Goal: Task Accomplishment & Management: Manage account settings

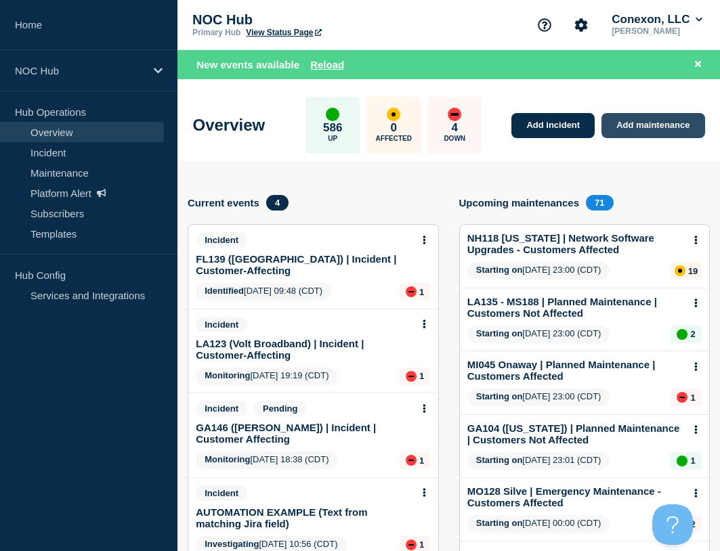
click at [638, 122] on link "Add maintenance" at bounding box center [653, 125] width 103 height 25
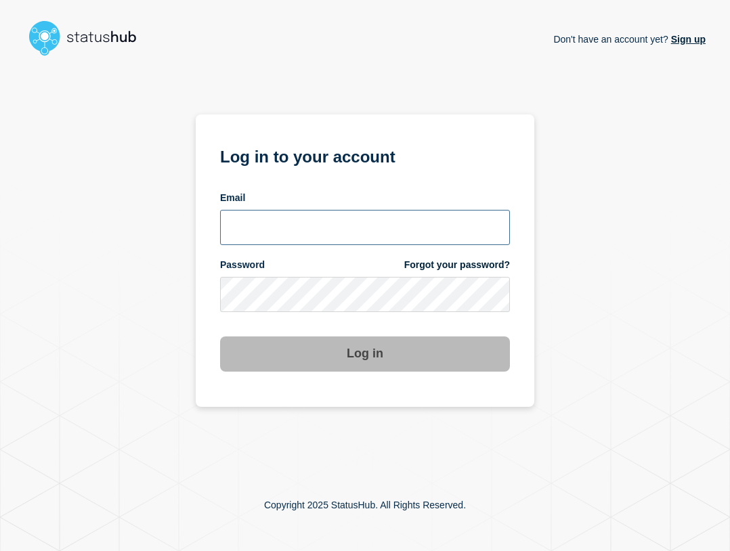
type input "ben.velasco@conexon.us"
click at [444, 243] on input "ben.velasco@conexon.us" at bounding box center [365, 227] width 290 height 35
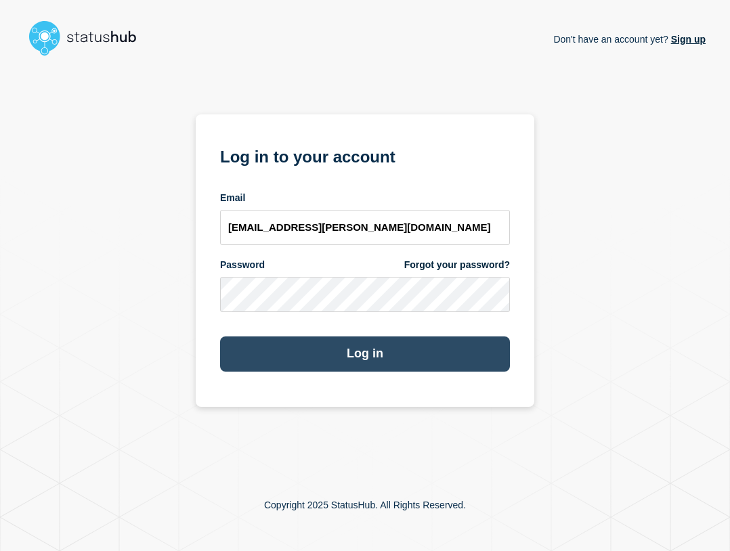
click at [371, 356] on button "Log in" at bounding box center [365, 354] width 290 height 35
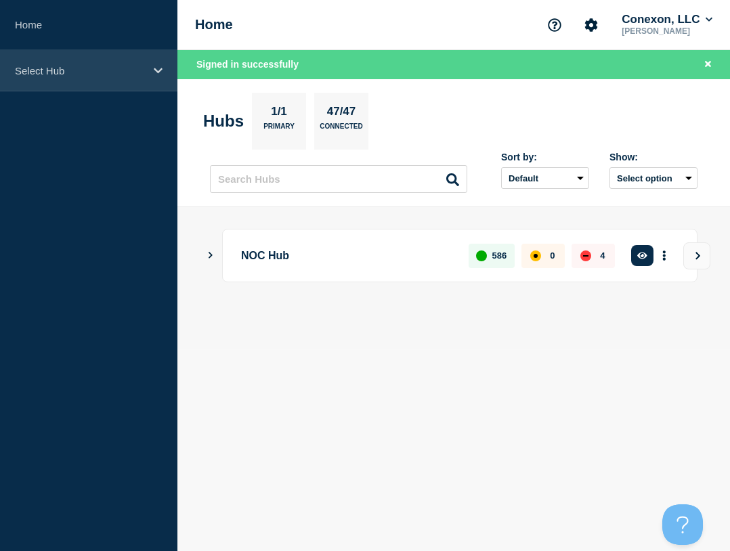
click at [78, 86] on div "Select Hub" at bounding box center [88, 70] width 177 height 41
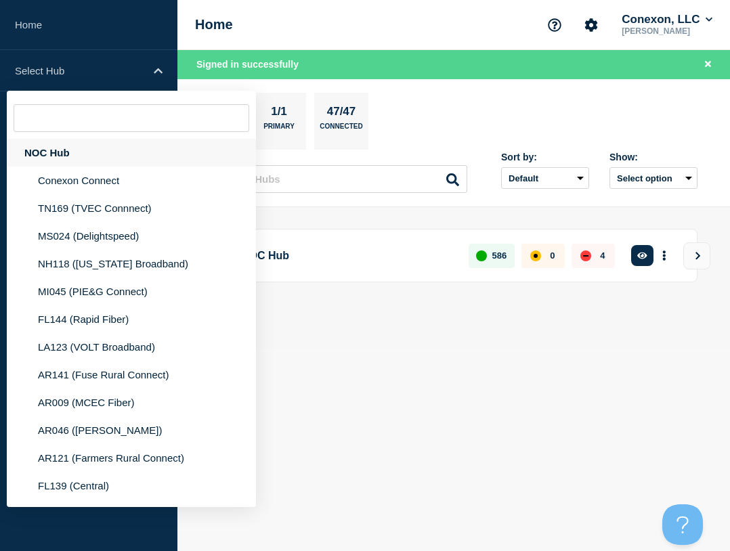
click at [89, 152] on div "NOC Hub" at bounding box center [131, 153] width 249 height 28
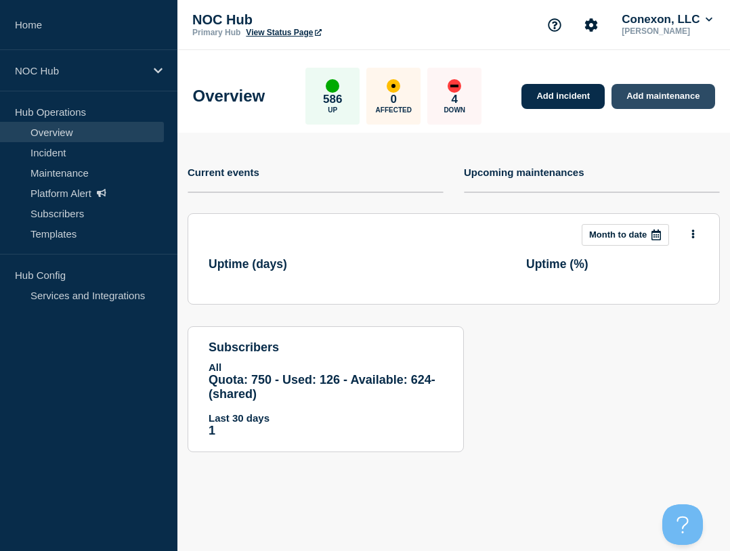
click at [636, 100] on link "Add maintenance" at bounding box center [663, 96] width 103 height 25
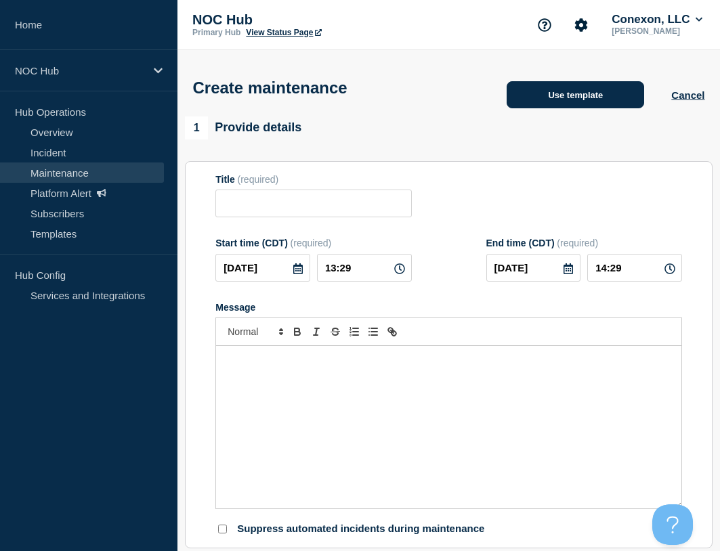
click at [598, 104] on button "Use template" at bounding box center [576, 94] width 138 height 27
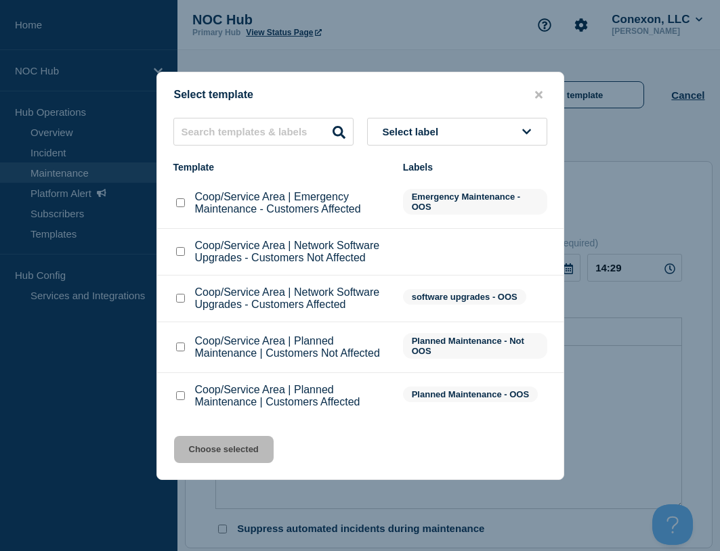
click at [184, 394] on input "Coop/Service Area | Planned Maintenance | Customers Affected checkbox" at bounding box center [180, 396] width 9 height 9
checkbox input "true"
click at [218, 446] on button "Choose selected" at bounding box center [224, 449] width 100 height 27
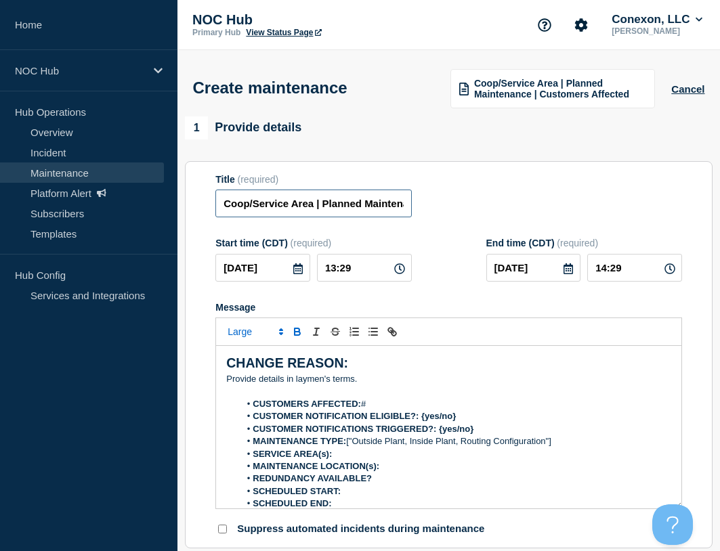
drag, startPoint x: 312, startPoint y: 209, endPoint x: 210, endPoint y: 209, distance: 102.3
click at [210, 209] on section "Title (required) Coop/Service Area | Planned Maintenance | Customers Affected S…" at bounding box center [449, 355] width 528 height 388
click at [266, 199] on input "MI045 Onaway | Planned Maintenance | Customers Affected" at bounding box center [313, 204] width 196 height 28
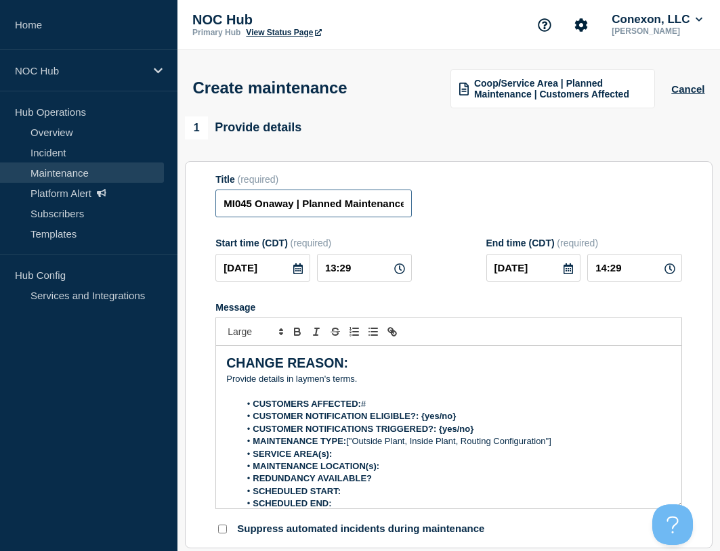
click at [266, 199] on input "MI045 Onaway | Planned Maintenance | Customers Affected" at bounding box center [313, 204] width 196 height 28
type input "MI045 Onaway | Planned Maintenance | Customers Affected"
click at [282, 273] on input "2025-09-18" at bounding box center [262, 268] width 95 height 28
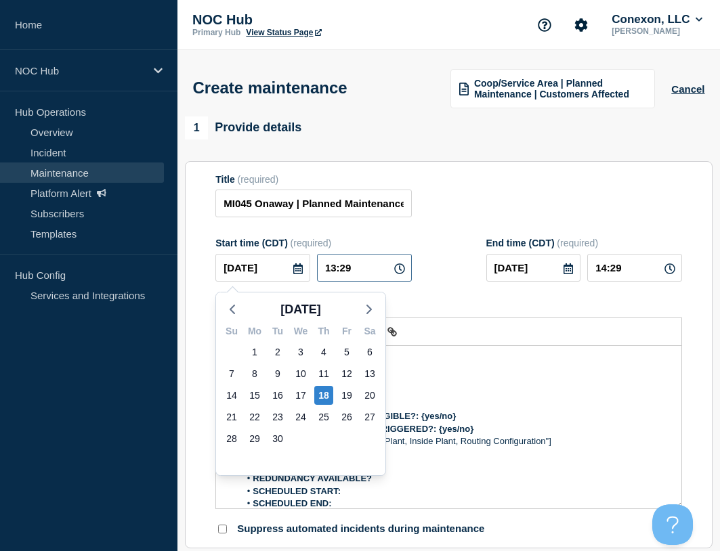
click at [358, 273] on input "13:29" at bounding box center [364, 268] width 95 height 28
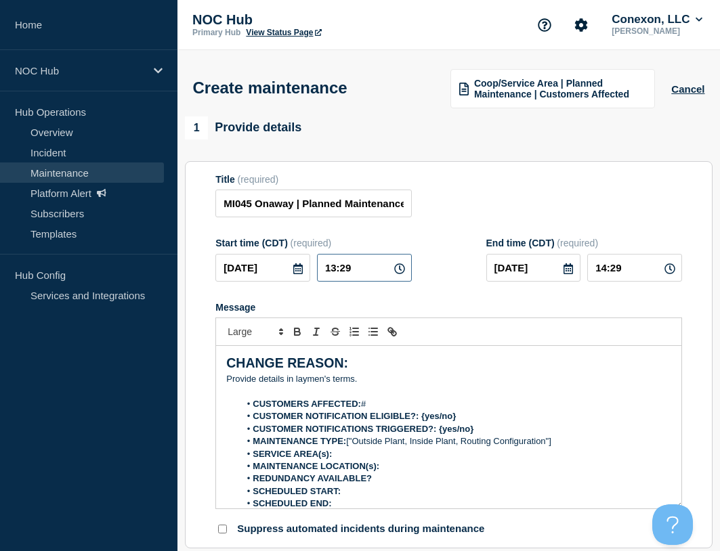
drag, startPoint x: 365, startPoint y: 272, endPoint x: 293, endPoint y: 261, distance: 72.6
click at [293, 261] on div "2025-09-18 13:29" at bounding box center [313, 268] width 196 height 28
type input "23:00"
type input "2025-09-19"
type input "05:00"
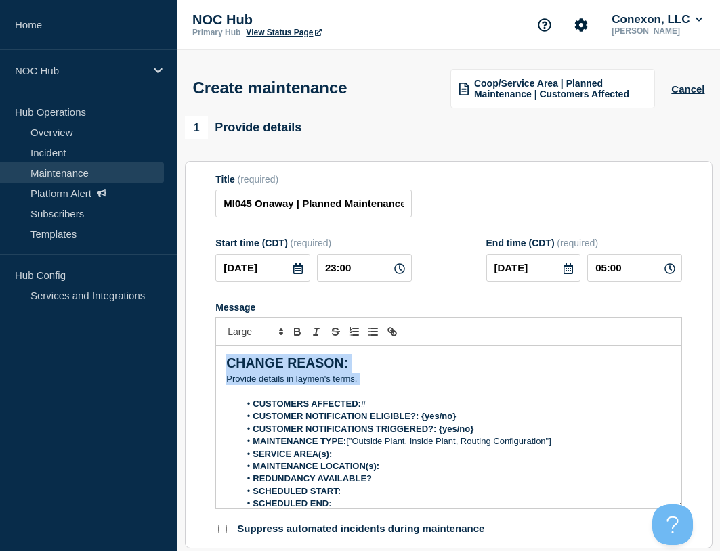
drag, startPoint x: 419, startPoint y: 388, endPoint x: 167, endPoint y: 339, distance: 257.4
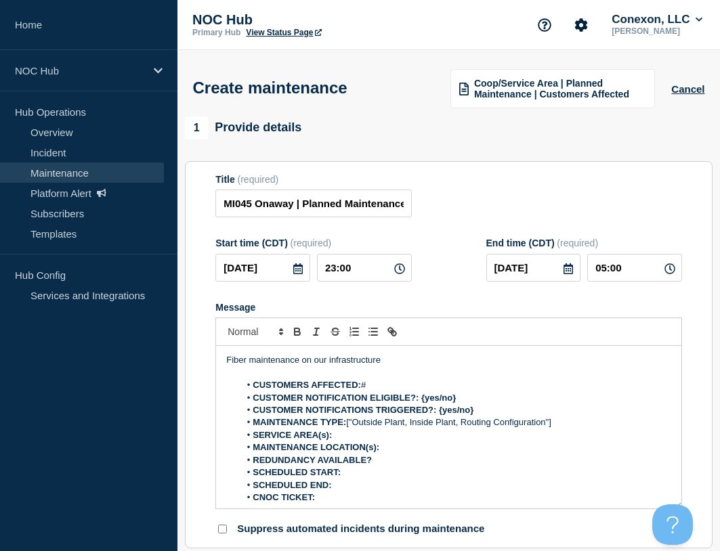
click at [402, 388] on li "CUSTOMERS AFFECTED: #" at bounding box center [456, 385] width 432 height 12
drag, startPoint x: 463, startPoint y: 400, endPoint x: 421, endPoint y: 400, distance: 42.0
click at [421, 400] on li "CUSTOMER NOTIFICATION ELIGIBLE?: {yes/no}" at bounding box center [456, 398] width 432 height 12
drag, startPoint x: 448, startPoint y: 412, endPoint x: 438, endPoint y: 411, distance: 10.3
click at [438, 411] on li "CUSTOMER NOTIFICATIONS TRIGGERED?: {yes/no}" at bounding box center [456, 410] width 432 height 12
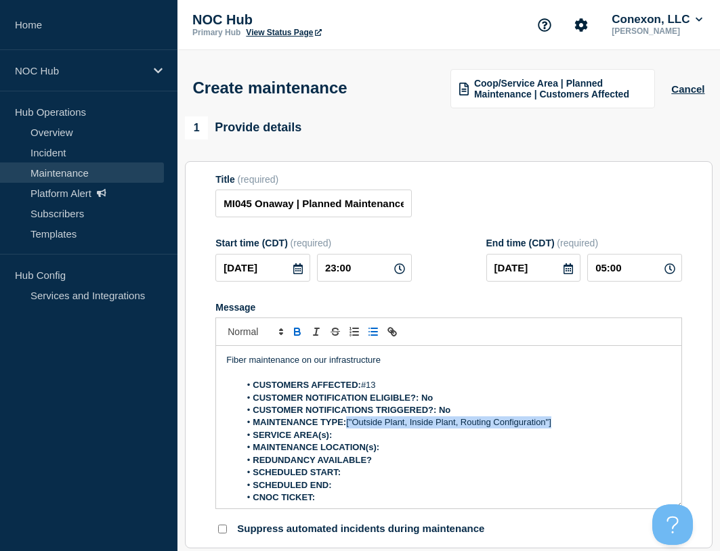
drag, startPoint x: 563, startPoint y: 425, endPoint x: 349, endPoint y: 427, distance: 214.1
click at [349, 427] on li "MAINTENANCE TYPE: ["Outside Plant, Inside Plant, Routing Configuration"]" at bounding box center [456, 423] width 432 height 12
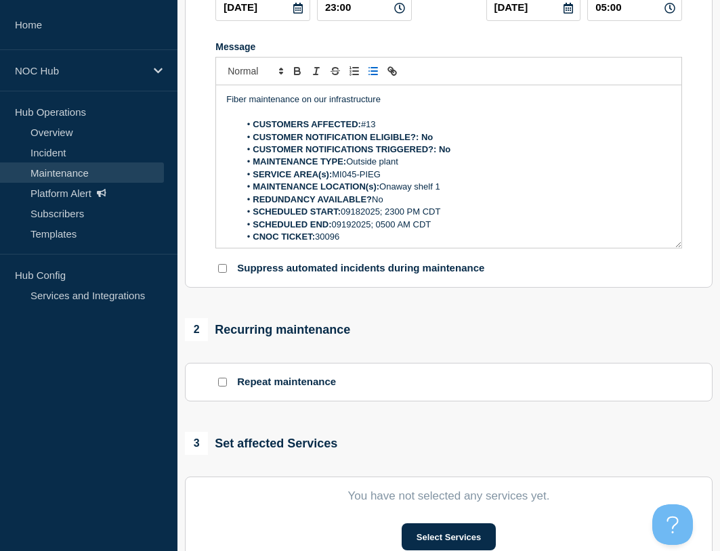
scroll to position [271, 0]
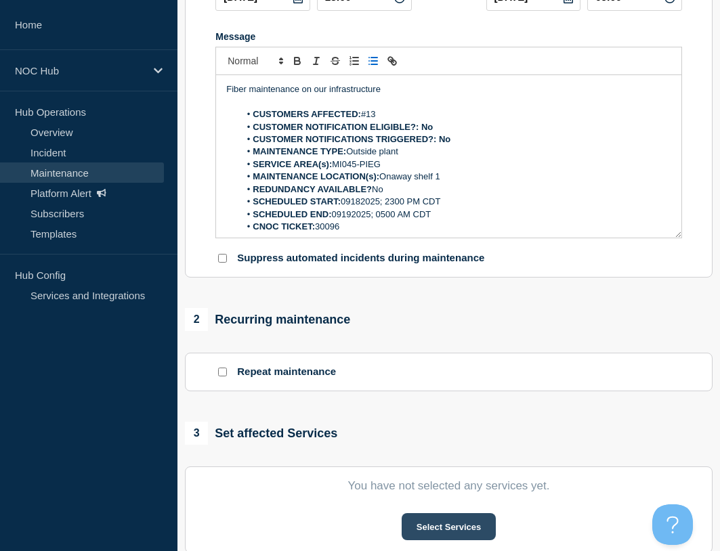
click at [433, 526] on button "Select Services" at bounding box center [449, 527] width 94 height 27
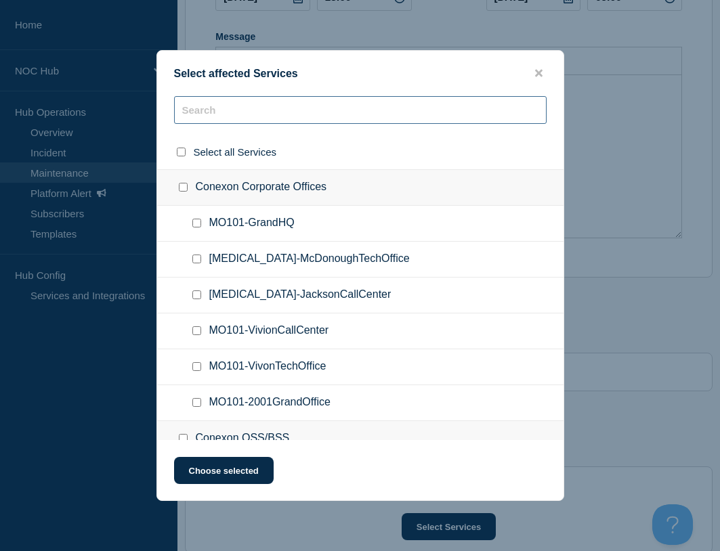
click at [309, 115] on input "text" at bounding box center [360, 110] width 373 height 28
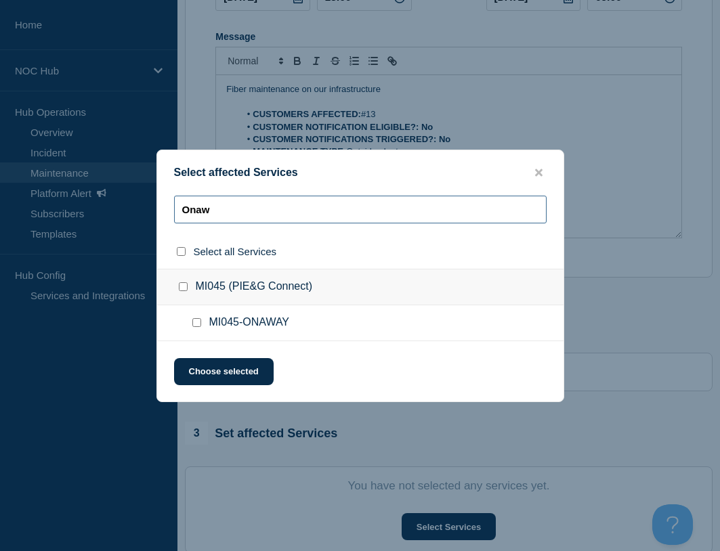
type input "Onaw"
click at [194, 327] on input "MI045-ONAWAY checkbox" at bounding box center [196, 322] width 9 height 9
checkbox input "true"
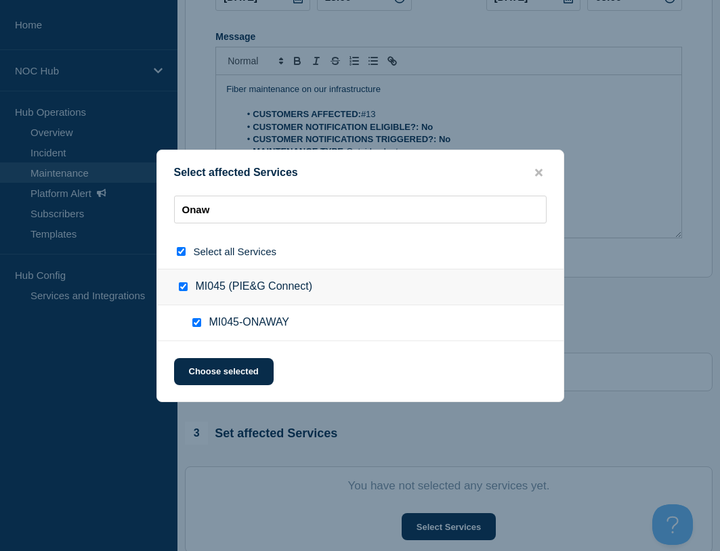
click at [211, 362] on button "Choose selected" at bounding box center [224, 371] width 100 height 27
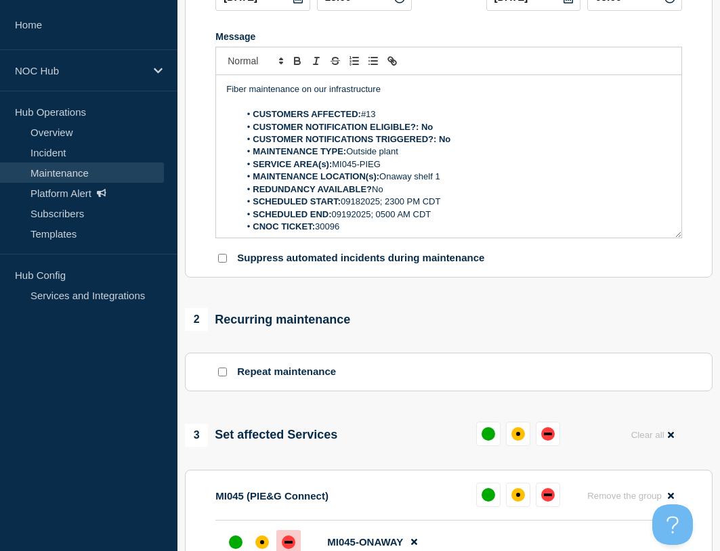
click at [290, 541] on div "down" at bounding box center [289, 543] width 14 height 14
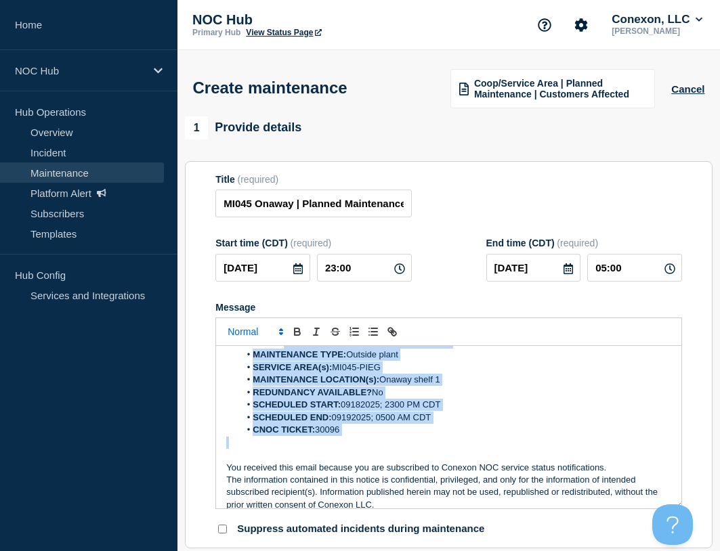
scroll to position [0, 0]
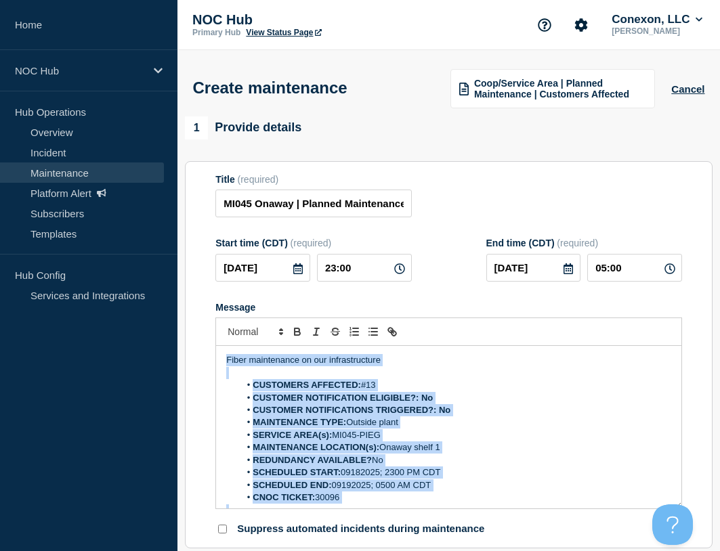
drag, startPoint x: 376, startPoint y: 446, endPoint x: 213, endPoint y: 365, distance: 182.4
click at [213, 365] on section "Title (required) MI045 Onaway | Planned Maintenance | Customers Affected Start …" at bounding box center [449, 355] width 528 height 388
copy div "Fiber maintenance on our infrastructure CUSTOMERS AFFECTED: #13 CUSTOMER NOTIFI…"
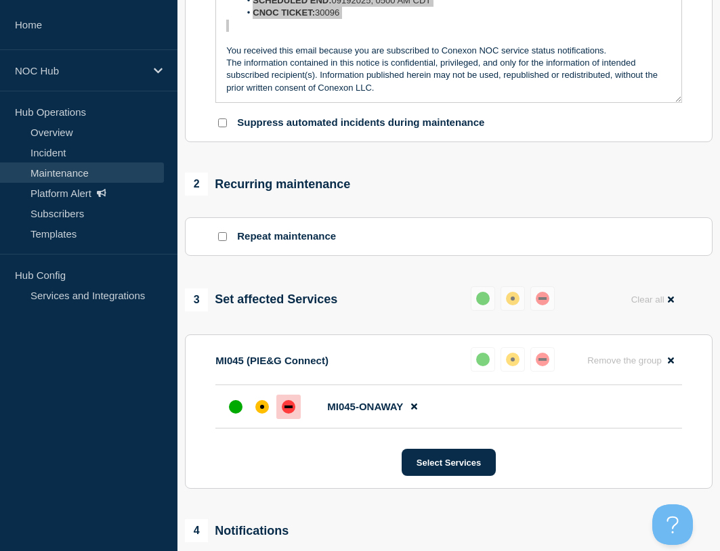
scroll to position [677, 0]
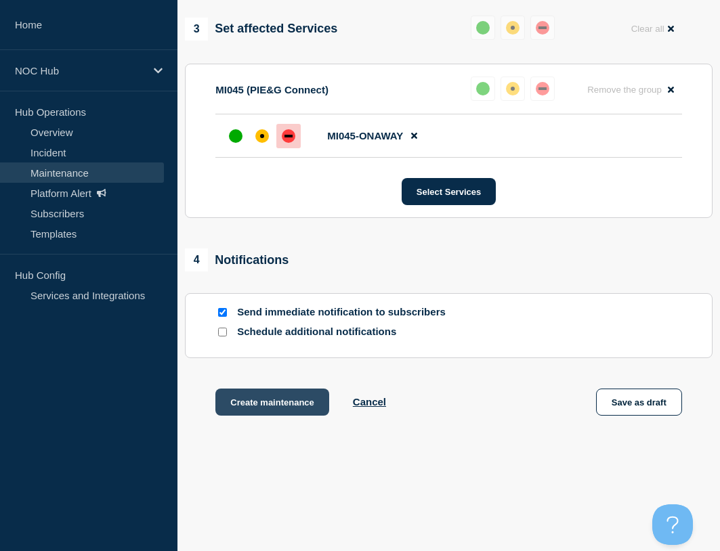
click at [291, 413] on button "Create maintenance" at bounding box center [272, 402] width 114 height 27
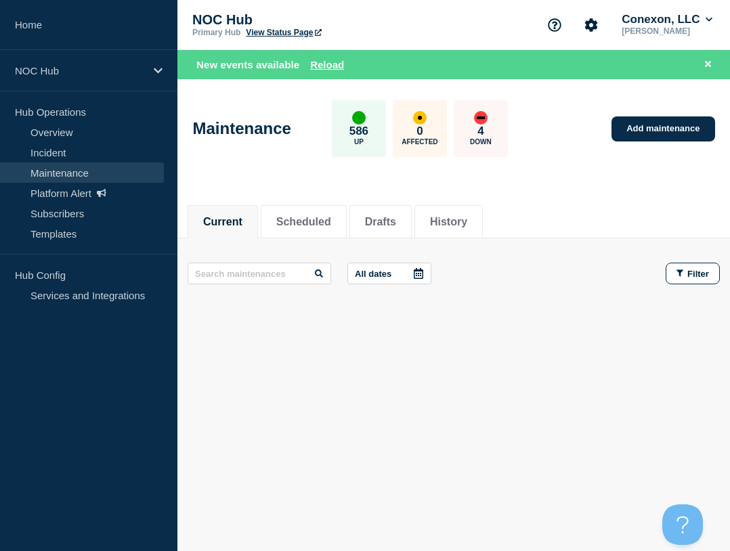
click at [368, 388] on div "Current Scheduled Drafts History Current Scheduled Drafts History All dates Fil…" at bounding box center [453, 307] width 553 height 230
click at [72, 150] on link "Incident" at bounding box center [82, 152] width 164 height 20
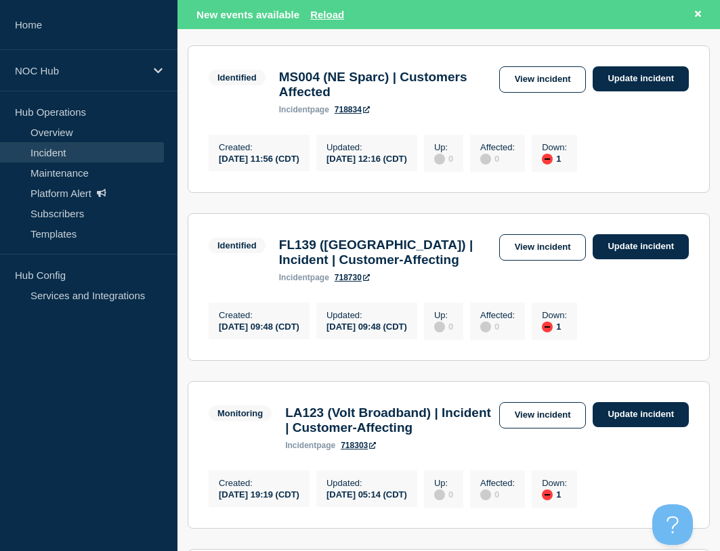
scroll to position [474, 0]
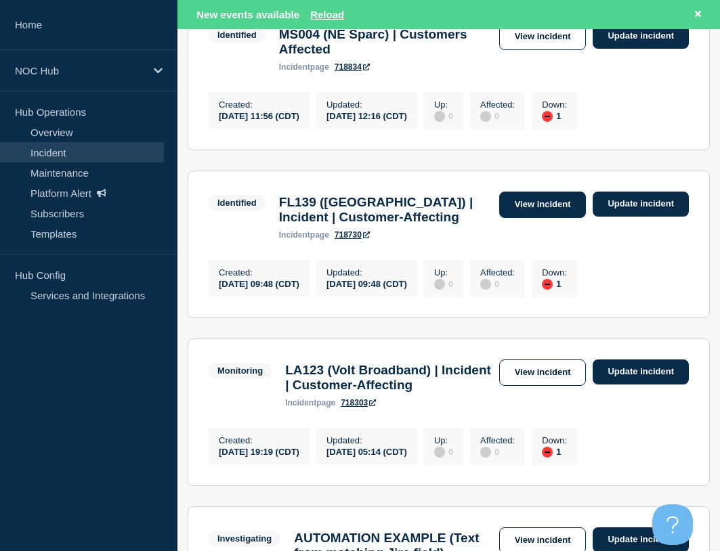
click at [531, 217] on link "View incident" at bounding box center [542, 205] width 87 height 26
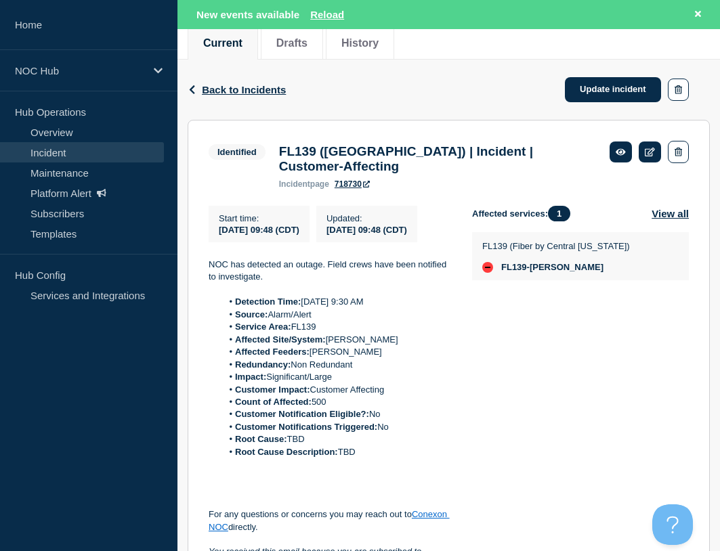
scroll to position [203, 0]
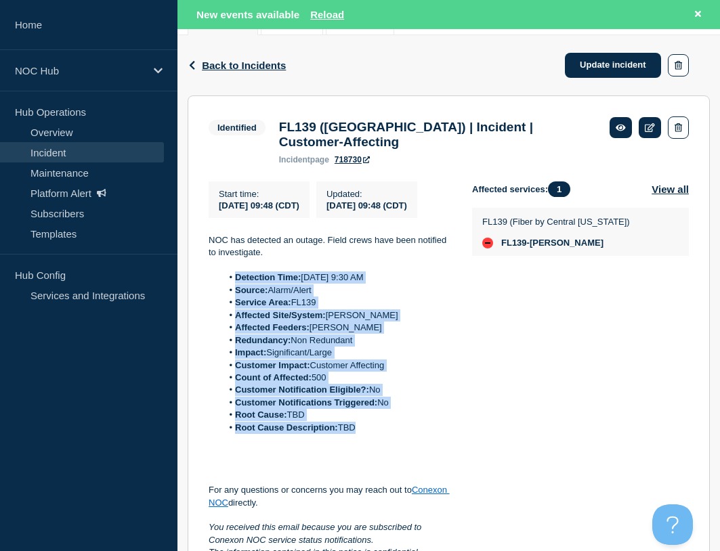
drag, startPoint x: 369, startPoint y: 453, endPoint x: 238, endPoint y: 295, distance: 205.4
click at [238, 295] on ol "Detection Time: Today 9:30 AM Source: Alarm/Alert Service Area: FL139 Affected …" at bounding box center [330, 353] width 242 height 163
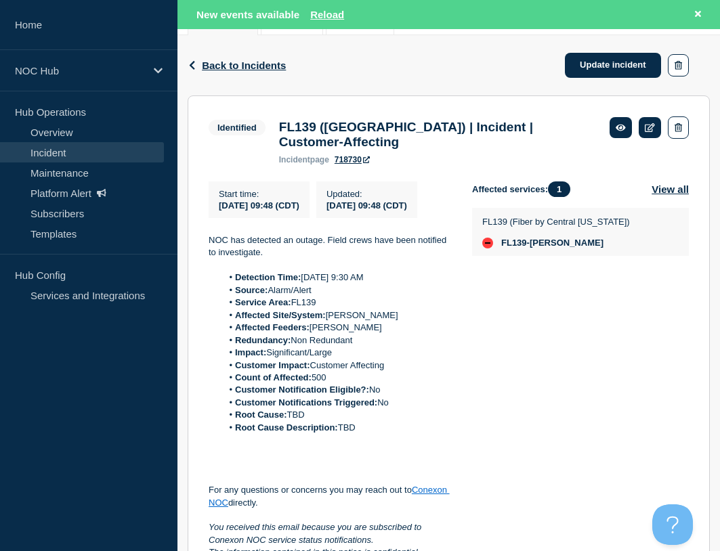
click at [511, 308] on div "Affected services: 1 View all FL139 (Fiber by Central Florida) FL139-DEMPSEY" at bounding box center [580, 396] width 217 height 428
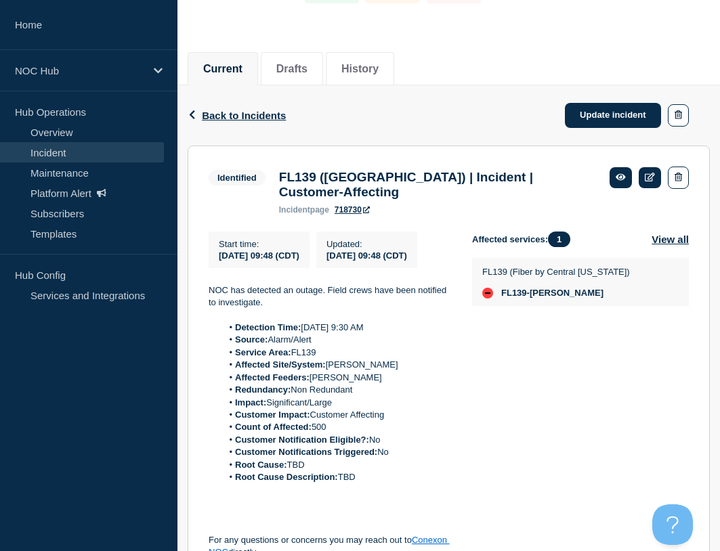
scroll to position [135, 0]
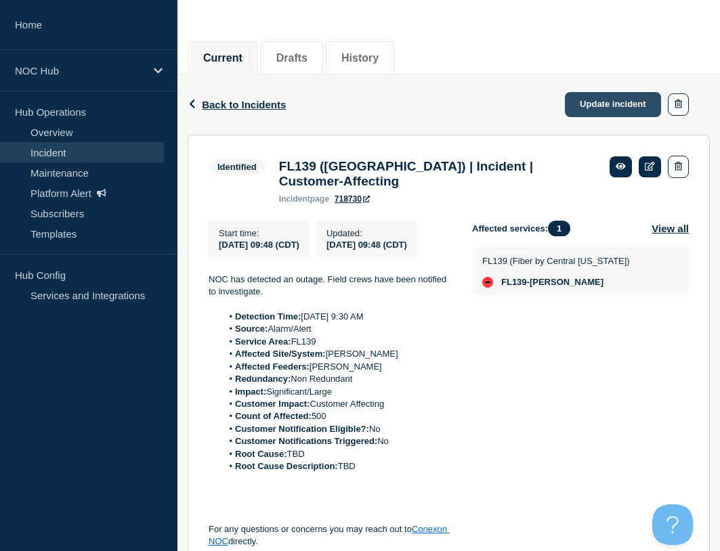
click at [593, 97] on link "Update incident" at bounding box center [613, 104] width 96 height 25
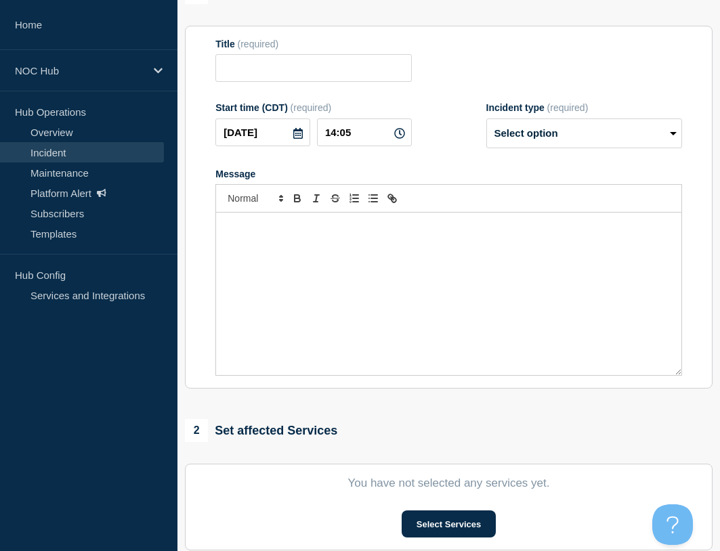
type input "FL139 ([GEOGRAPHIC_DATA]) | Incident | Customer-Affecting"
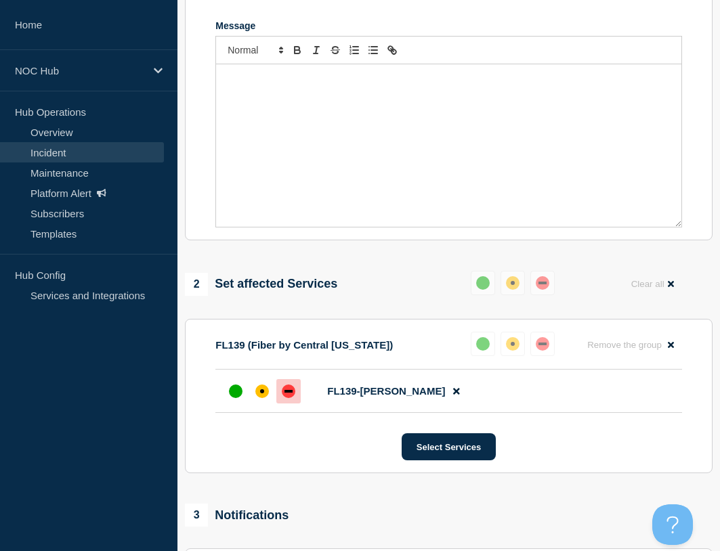
scroll to position [593, 0]
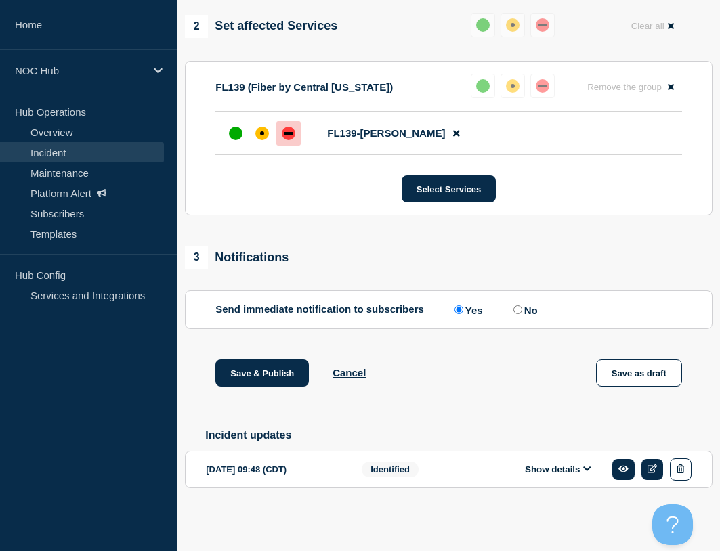
click at [534, 468] on button "Show details" at bounding box center [558, 470] width 75 height 12
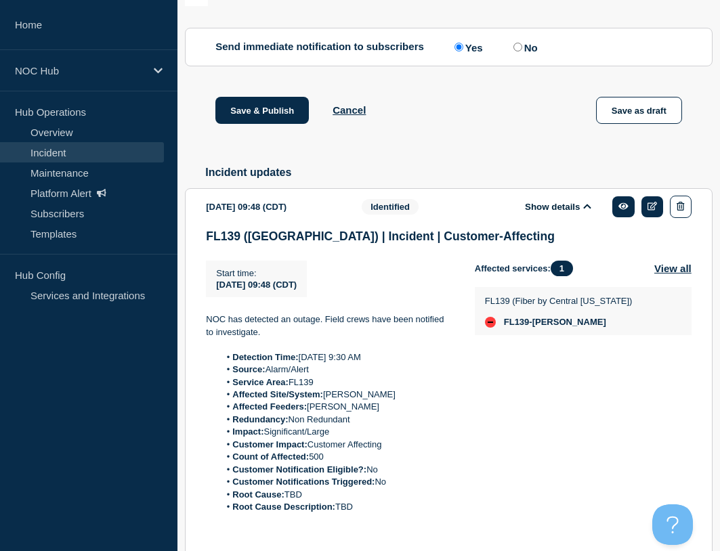
scroll to position [864, 0]
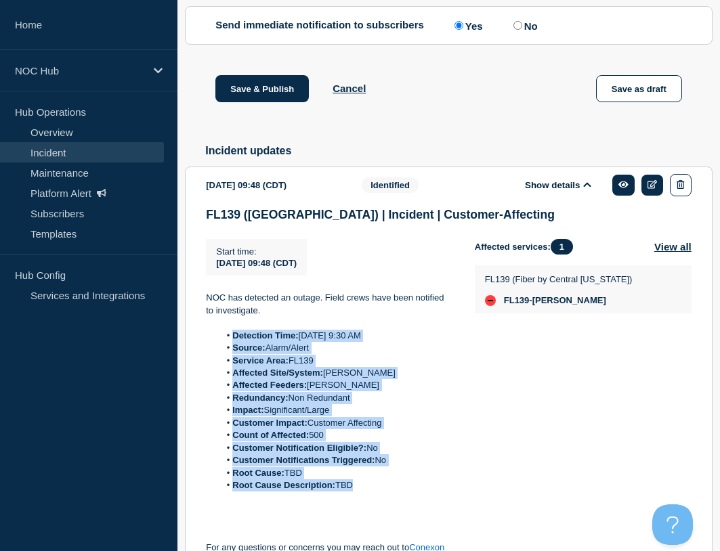
drag, startPoint x: 358, startPoint y: 495, endPoint x: 231, endPoint y: 348, distance: 194.1
click at [231, 348] on ol "Detection Time: Today 9:30 AM Source: Alarm/Alert Service Area: FL139 Affected …" at bounding box center [329, 411] width 247 height 163
copy ol "Detection Time: Today 9:30 AM Source: Alarm/Alert Service Area: FL139 Affected …"
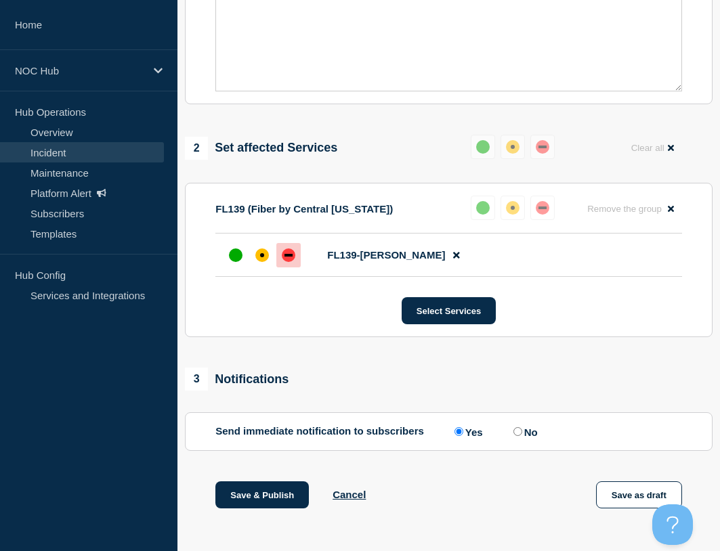
scroll to position [187, 0]
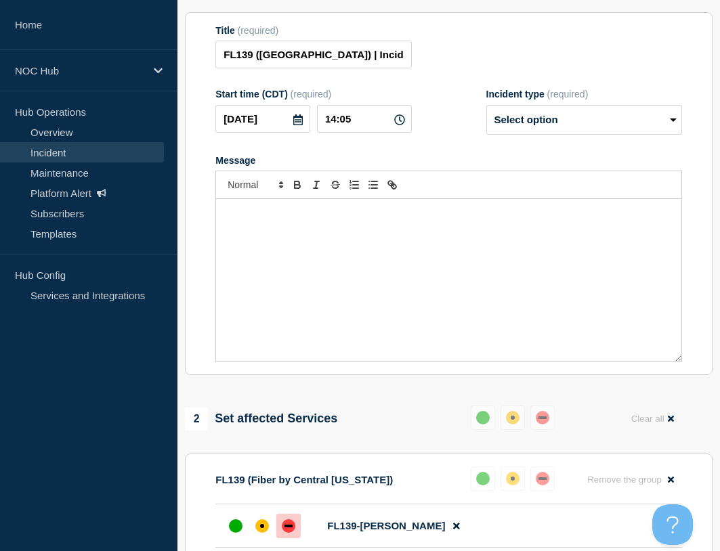
click at [259, 257] on div "Message" at bounding box center [448, 280] width 465 height 163
click at [570, 135] on select "Select option Investigating Identified Monitoring Resolved" at bounding box center [584, 120] width 196 height 30
select select "identified"
click at [486, 114] on select "Select option Investigating Identified Monitoring Resolved" at bounding box center [584, 120] width 196 height 30
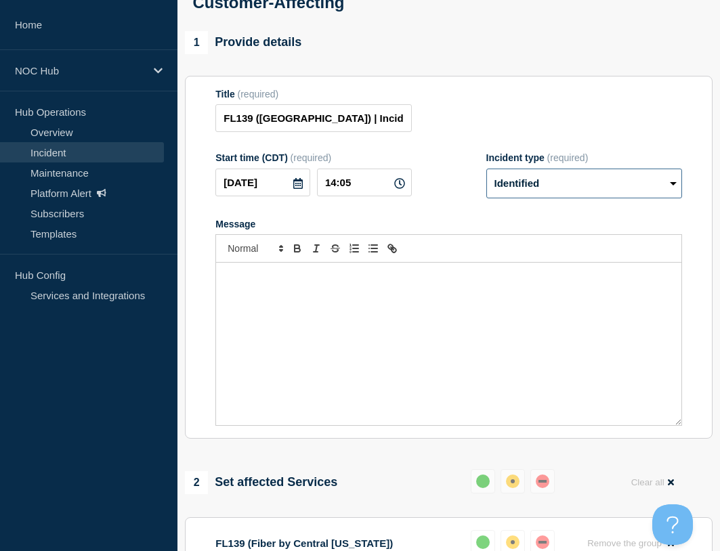
scroll to position [51, 0]
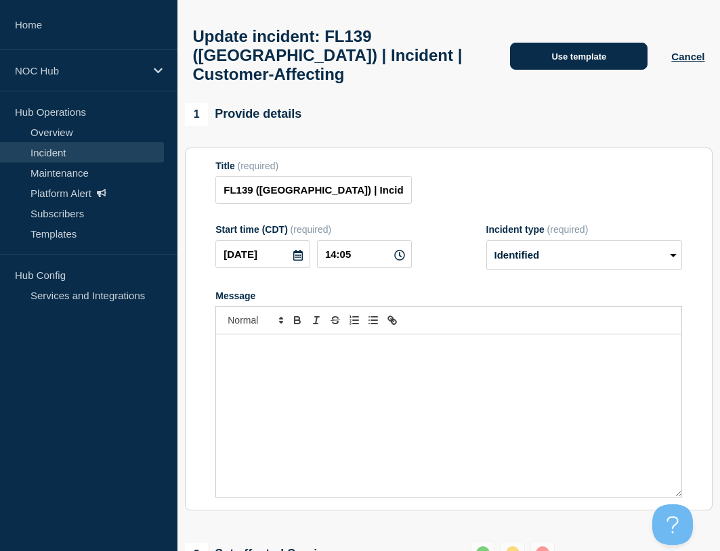
click at [544, 70] on button "Use template" at bounding box center [579, 56] width 138 height 27
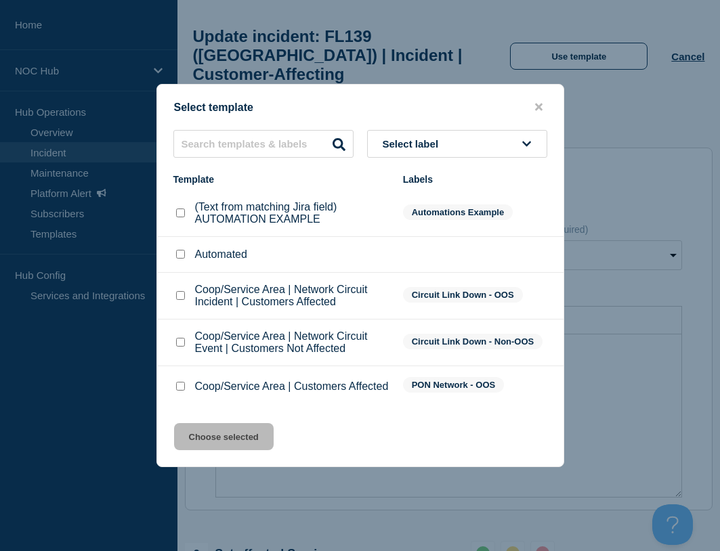
click at [182, 389] on input "Coop/Service Area | Customers Affected checkbox" at bounding box center [180, 386] width 9 height 9
checkbox input "true"
click at [211, 429] on button "Choose selected" at bounding box center [224, 436] width 100 height 27
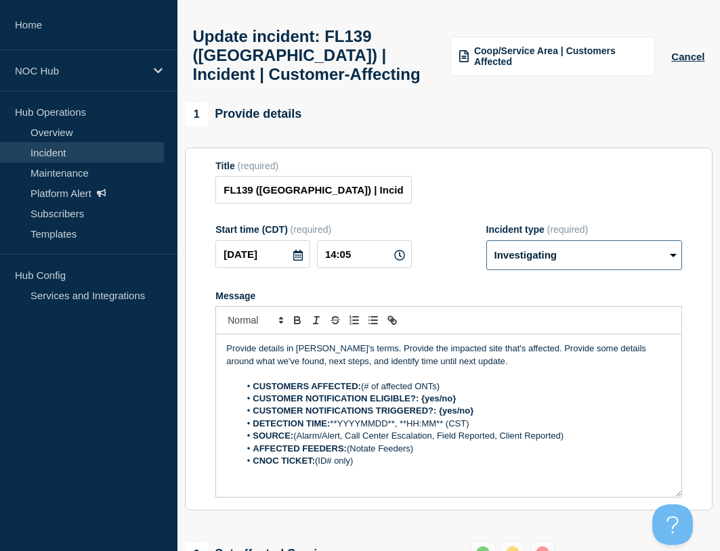
click at [558, 269] on select "Select option Investigating Identified Monitoring Resolved" at bounding box center [584, 256] width 196 height 30
select select "identified"
click at [486, 250] on select "Select option Investigating Identified Monitoring Resolved" at bounding box center [584, 256] width 196 height 30
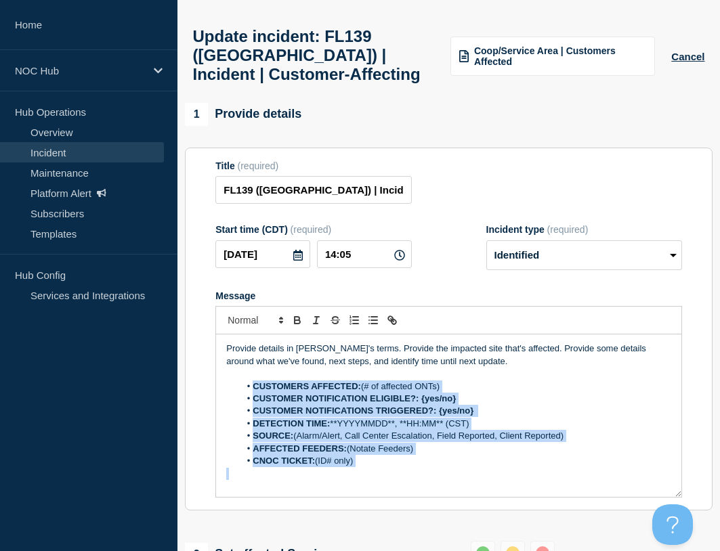
drag, startPoint x: 367, startPoint y: 479, endPoint x: 250, endPoint y: 396, distance: 143.4
click at [250, 396] on div "Provide details in laymen's terms. Provide the impacted site that's affected. P…" at bounding box center [448, 416] width 465 height 163
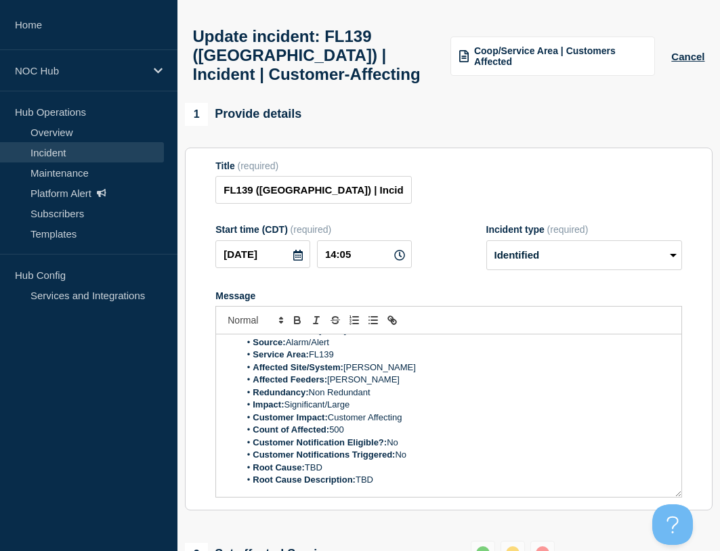
scroll to position [0, 0]
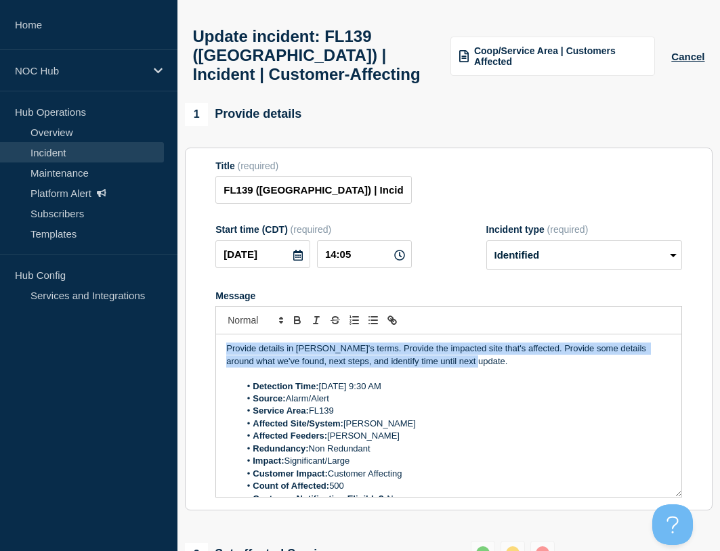
drag, startPoint x: 457, startPoint y: 375, endPoint x: 183, endPoint y: 341, distance: 276.5
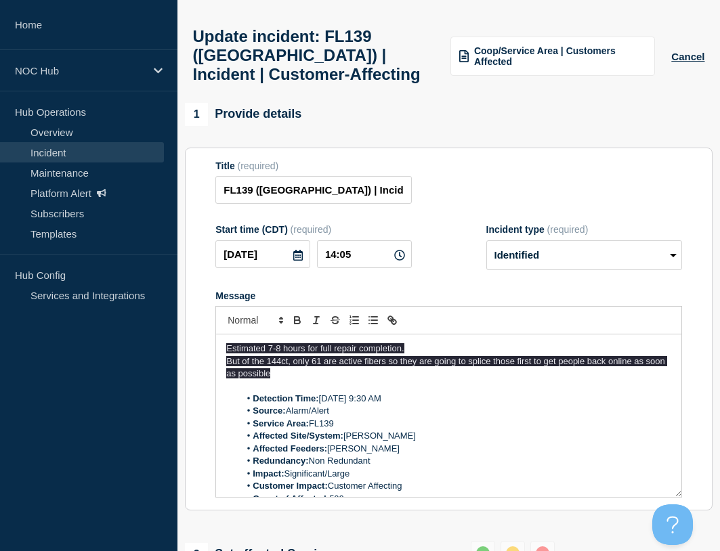
click at [314, 390] on p "Message" at bounding box center [448, 387] width 445 height 12
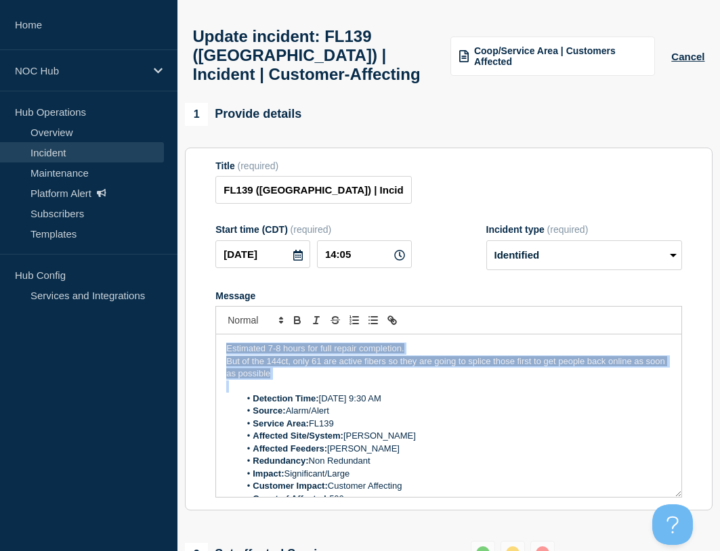
drag, startPoint x: 257, startPoint y: 373, endPoint x: 214, endPoint y: 352, distance: 48.2
click at [214, 352] on section "Title (required) FL139 (Central FL) | Incident | Customer-Affecting Start time …" at bounding box center [449, 330] width 528 height 364
drag, startPoint x: 322, startPoint y: 390, endPoint x: 228, endPoint y: 371, distance: 95.9
click at [228, 371] on p "But of the 144ct, only 61 are active fibers so they are going to splice those f…" at bounding box center [448, 368] width 445 height 25
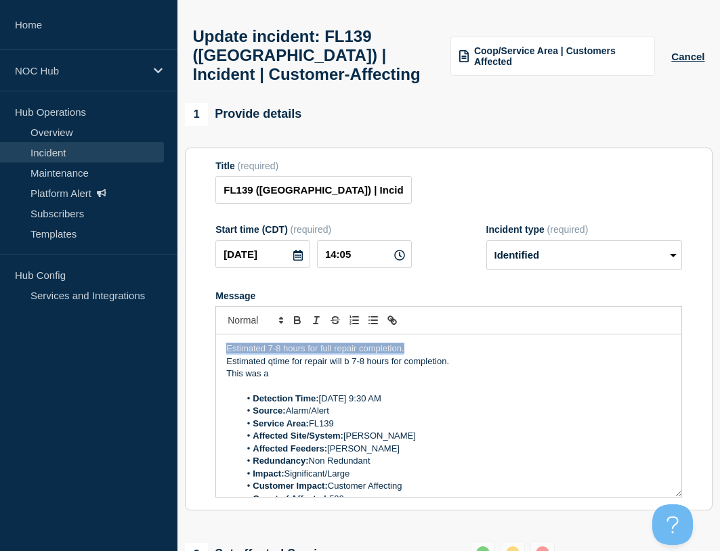
drag, startPoint x: 412, startPoint y: 355, endPoint x: 196, endPoint y: 350, distance: 215.5
click at [200, 350] on section "Title (required) FL139 (Central FL) | Incident | Customer-Affecting Start time …" at bounding box center [449, 330] width 528 height 364
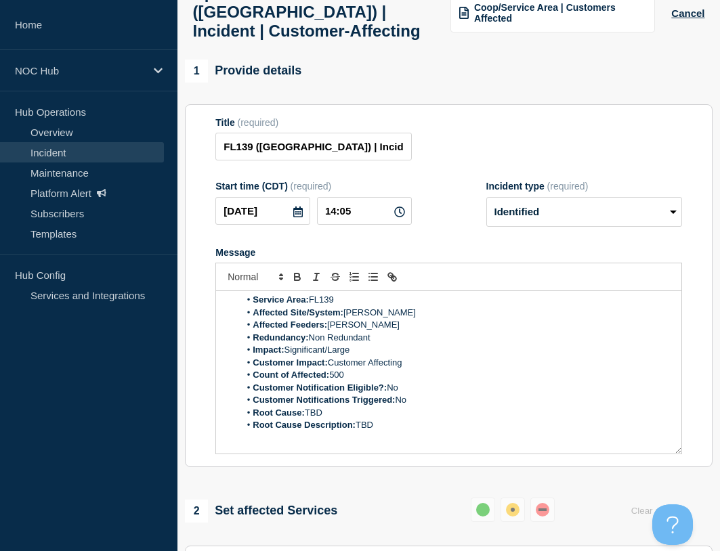
scroll to position [119, 0]
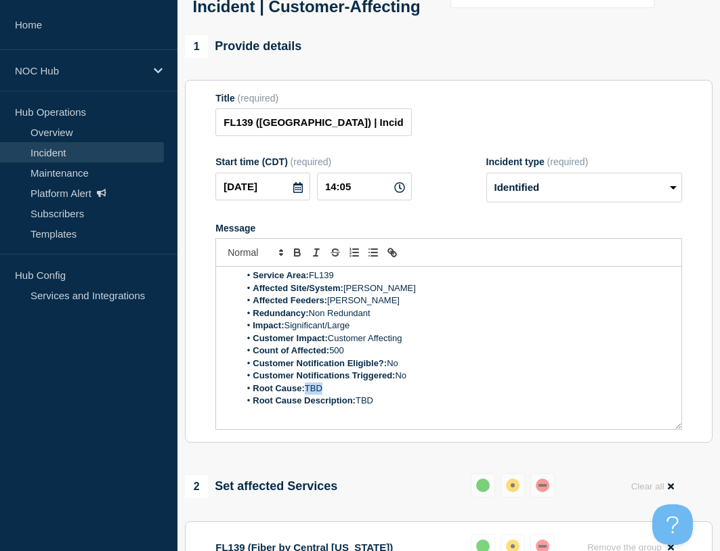
drag, startPoint x: 335, startPoint y: 399, endPoint x: 308, endPoint y: 398, distance: 26.5
click at [308, 395] on li "Root Cause: TBD" at bounding box center [456, 389] width 432 height 12
drag, startPoint x: 344, startPoint y: 400, endPoint x: 308, endPoint y: 400, distance: 36.6
click at [308, 395] on li "Root Cause: Fiber damage" at bounding box center [456, 389] width 432 height 12
click at [384, 407] on li "Root Cause Description: TBD" at bounding box center [456, 401] width 432 height 12
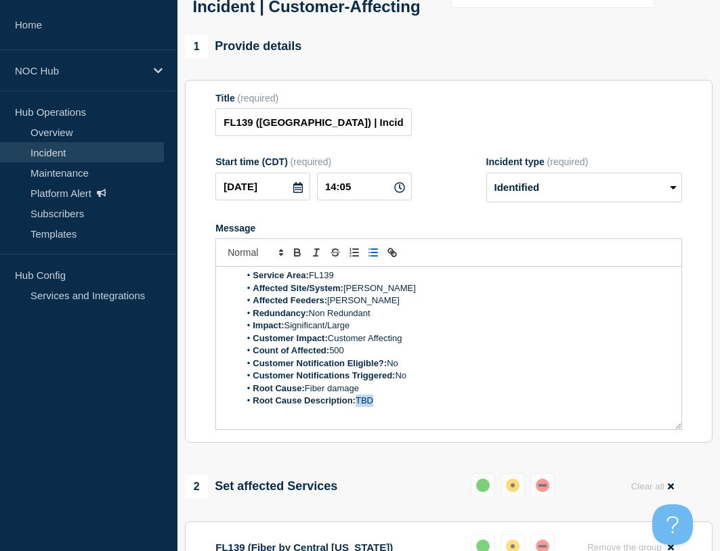
drag, startPoint x: 384, startPoint y: 413, endPoint x: 358, endPoint y: 413, distance: 25.8
click at [358, 407] on li "Root Cause Description: TBD" at bounding box center [456, 401] width 432 height 12
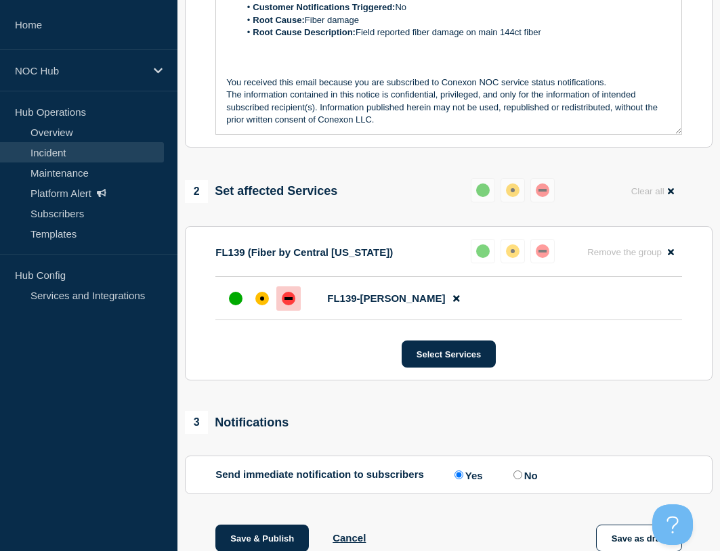
scroll to position [661, 0]
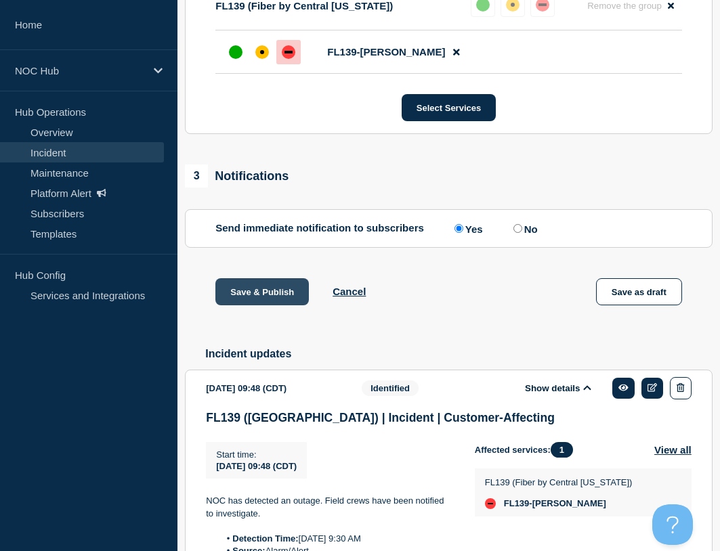
click at [278, 306] on button "Save & Publish" at bounding box center [261, 291] width 93 height 27
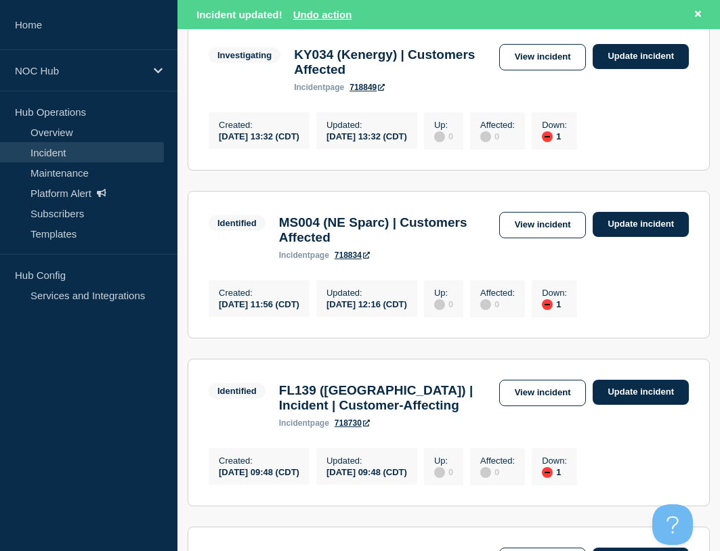
scroll to position [339, 0]
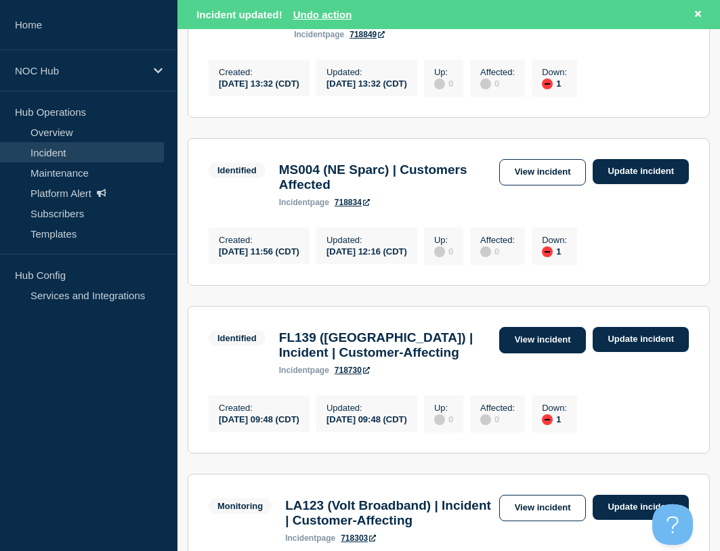
click at [552, 354] on link "View incident" at bounding box center [542, 340] width 87 height 26
